Goal: Find specific page/section: Find specific page/section

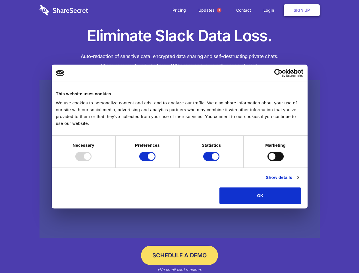
click at [92, 161] on div at bounding box center [83, 156] width 16 height 9
click at [156, 161] on input "Preferences" at bounding box center [147, 156] width 16 height 9
checkbox input "false"
click at [212, 161] on input "Statistics" at bounding box center [211, 156] width 16 height 9
checkbox input "false"
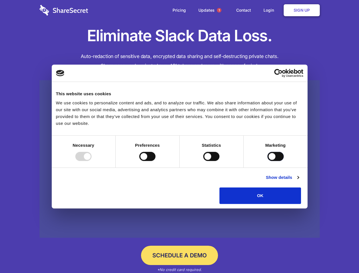
click at [268, 161] on input "Marketing" at bounding box center [276, 156] width 16 height 9
checkbox input "true"
click at [299, 181] on link "Show details" at bounding box center [282, 177] width 33 height 7
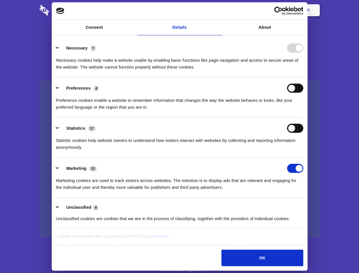
click at [304, 77] on li "Necessary 7 Necessary cookies help make a website usable by enabling basic func…" at bounding box center [179, 57] width 247 height 40
click at [219, 10] on span "1" at bounding box center [219, 10] width 5 height 5
